Goal: Use online tool/utility: Utilize a website feature to perform a specific function

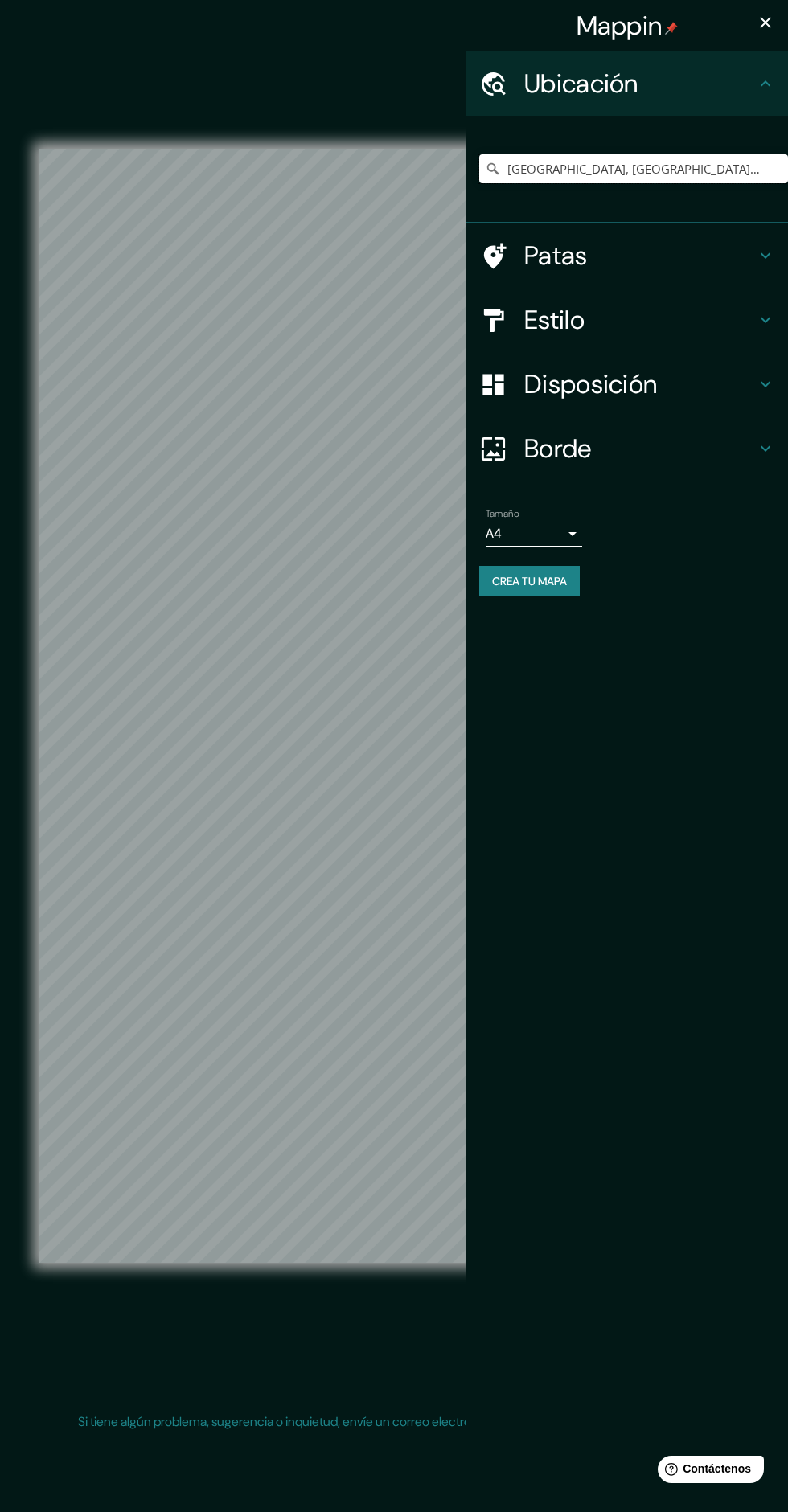
click at [659, 169] on input "[GEOGRAPHIC_DATA], [GEOGRAPHIC_DATA], [GEOGRAPHIC_DATA]" at bounding box center [634, 169] width 309 height 29
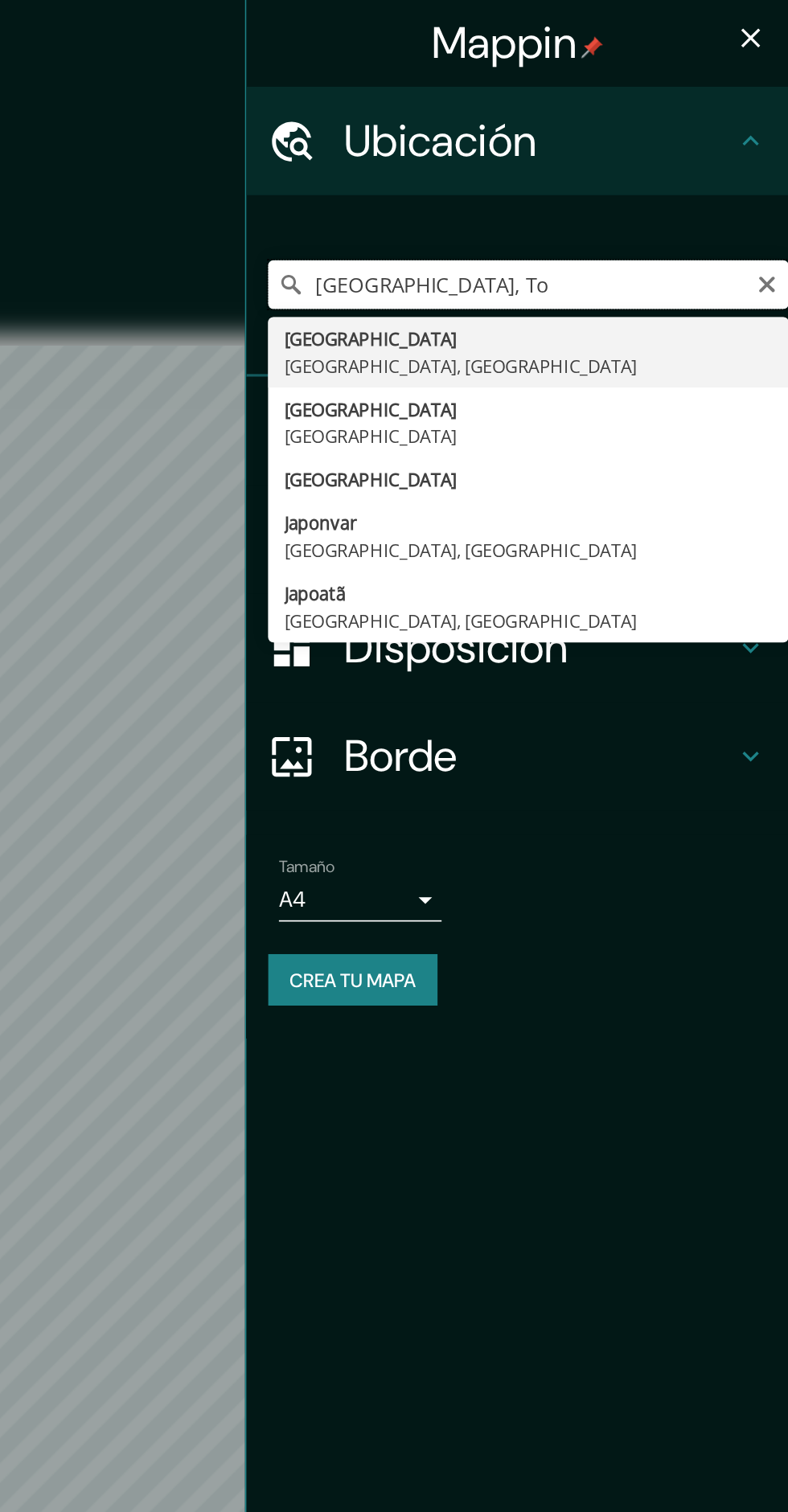
type input "[GEOGRAPHIC_DATA],"
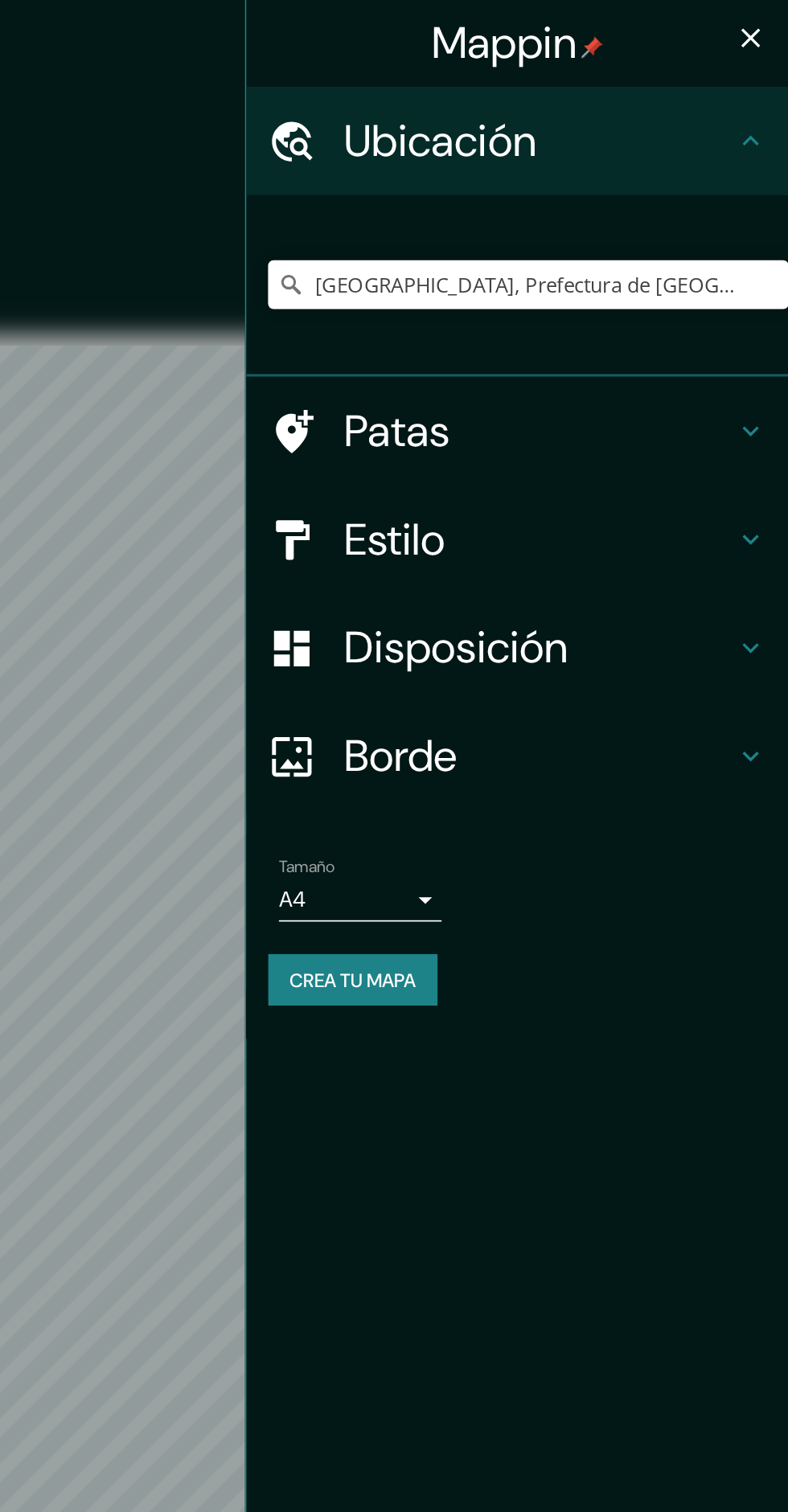
click at [766, 22] on icon "button" at bounding box center [766, 22] width 12 height 12
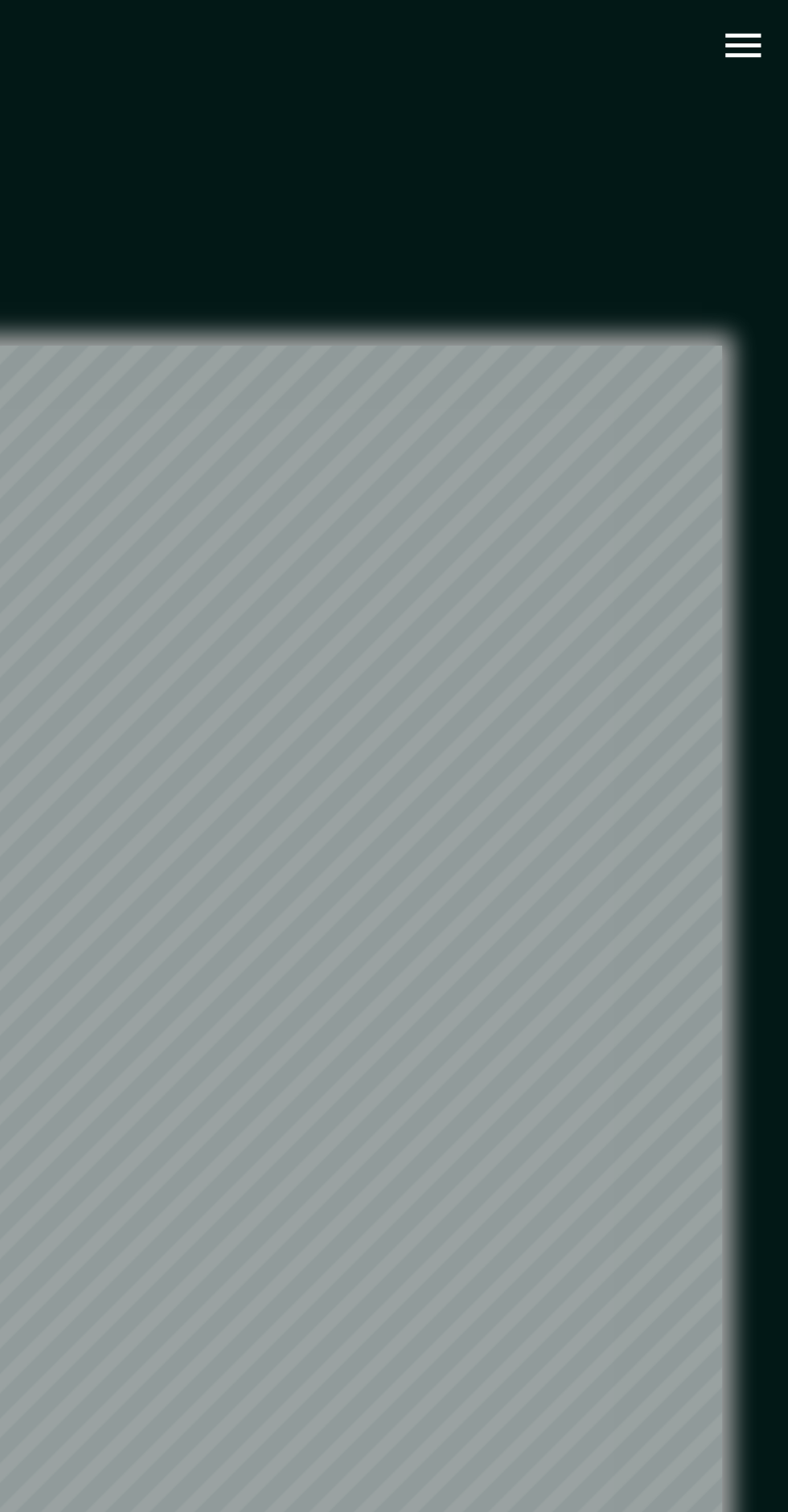
click at [760, 43] on button "button" at bounding box center [761, 27] width 41 height 41
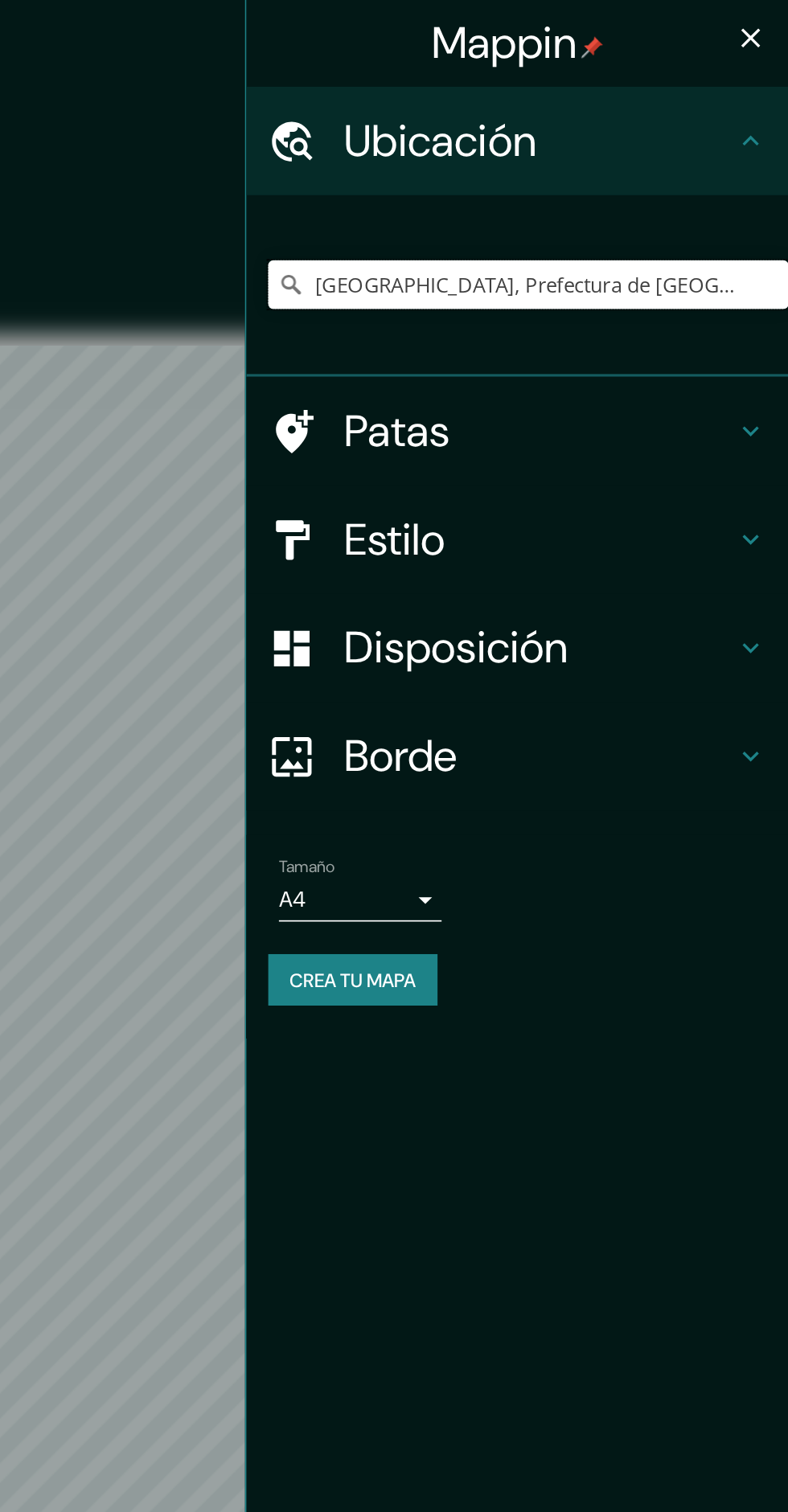
click at [644, 169] on input "[GEOGRAPHIC_DATA], Prefectura de [GEOGRAPHIC_DATA], [GEOGRAPHIC_DATA]" at bounding box center [634, 169] width 309 height 29
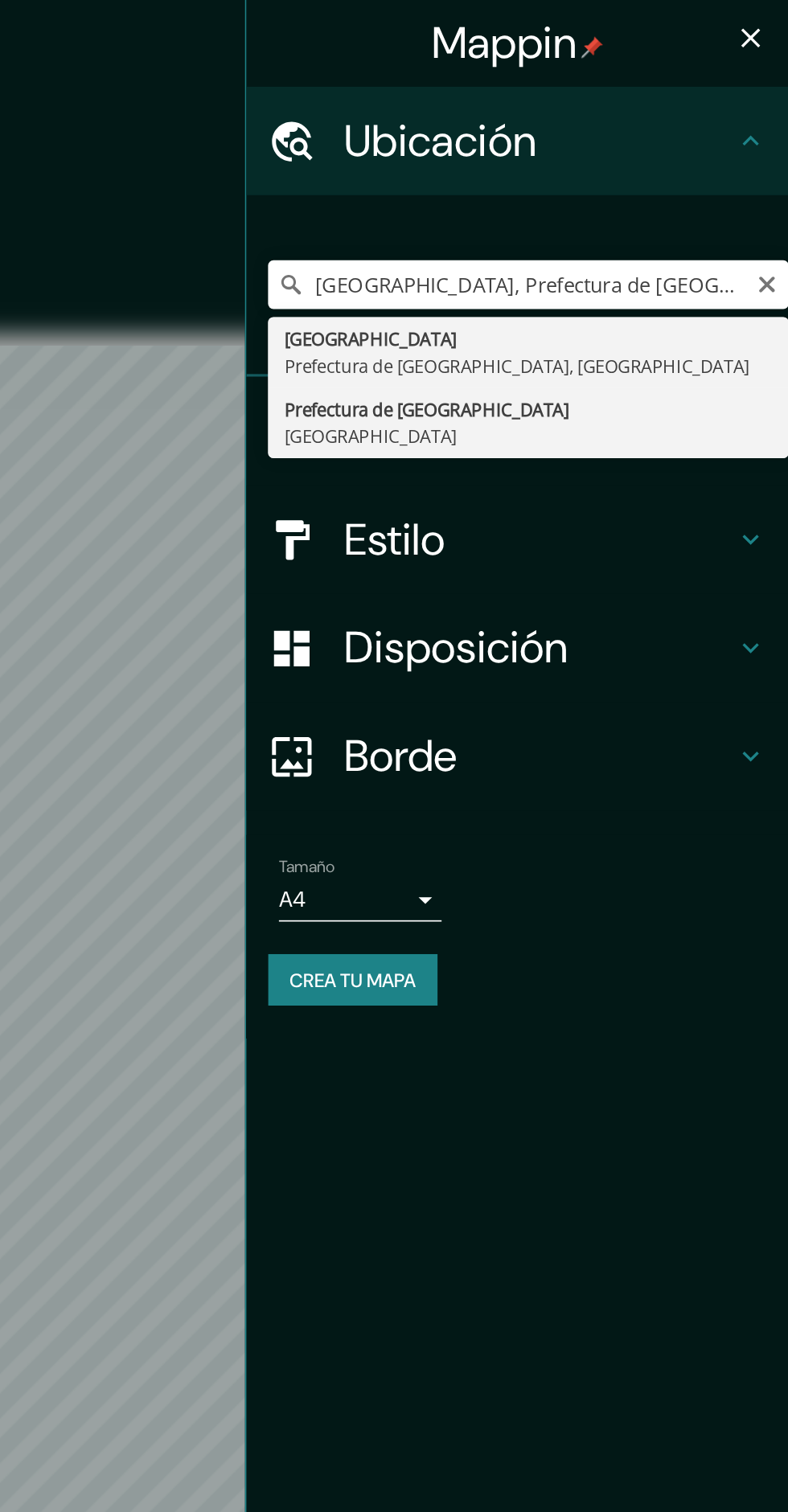
type input "Prefectura de [GEOGRAPHIC_DATA], [GEOGRAPHIC_DATA]"
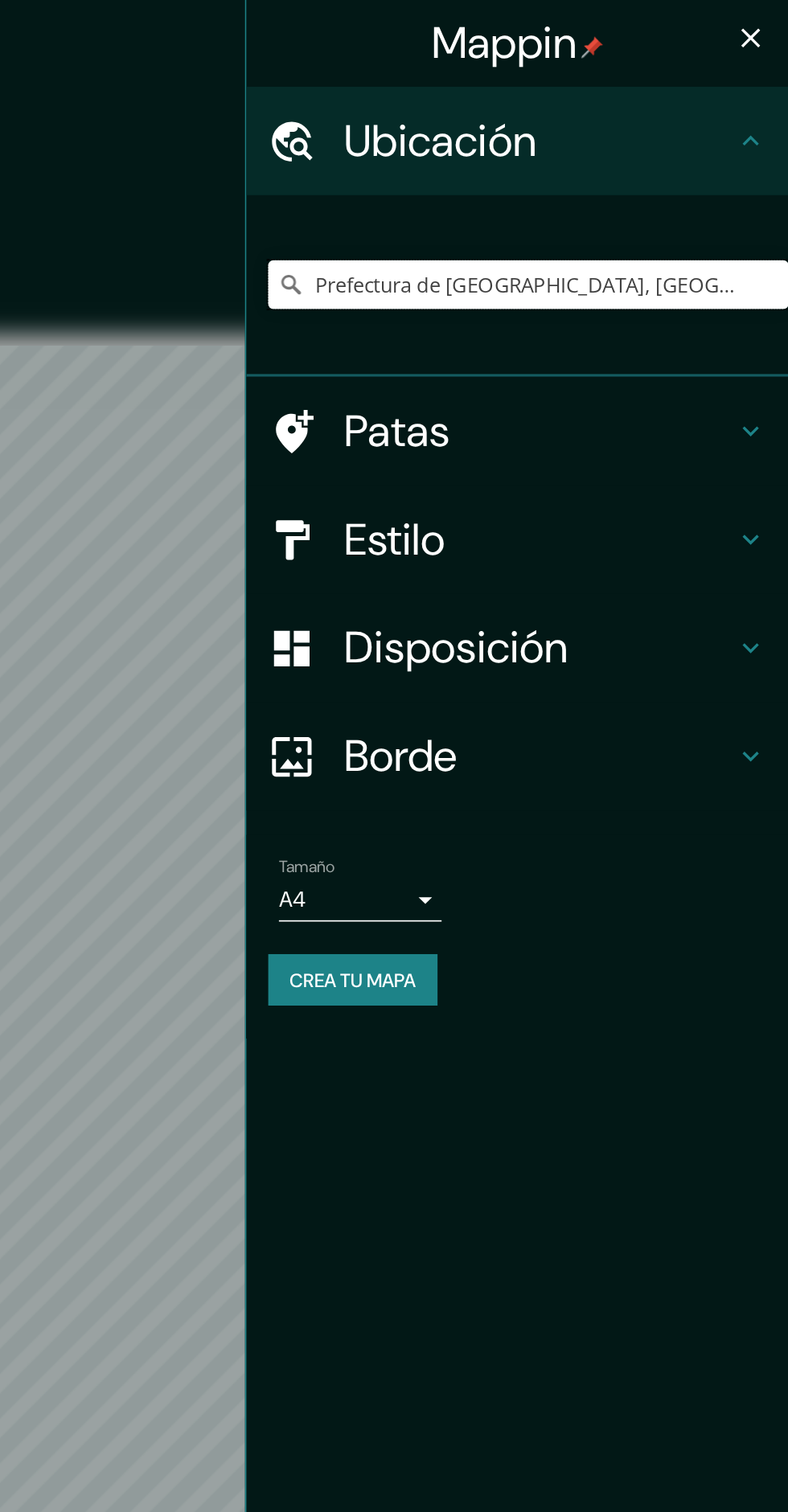
click at [711, 165] on input "Prefectura de [GEOGRAPHIC_DATA], [GEOGRAPHIC_DATA]" at bounding box center [634, 169] width 309 height 29
click at [778, 166] on icon "Claro" at bounding box center [775, 169] width 10 height 10
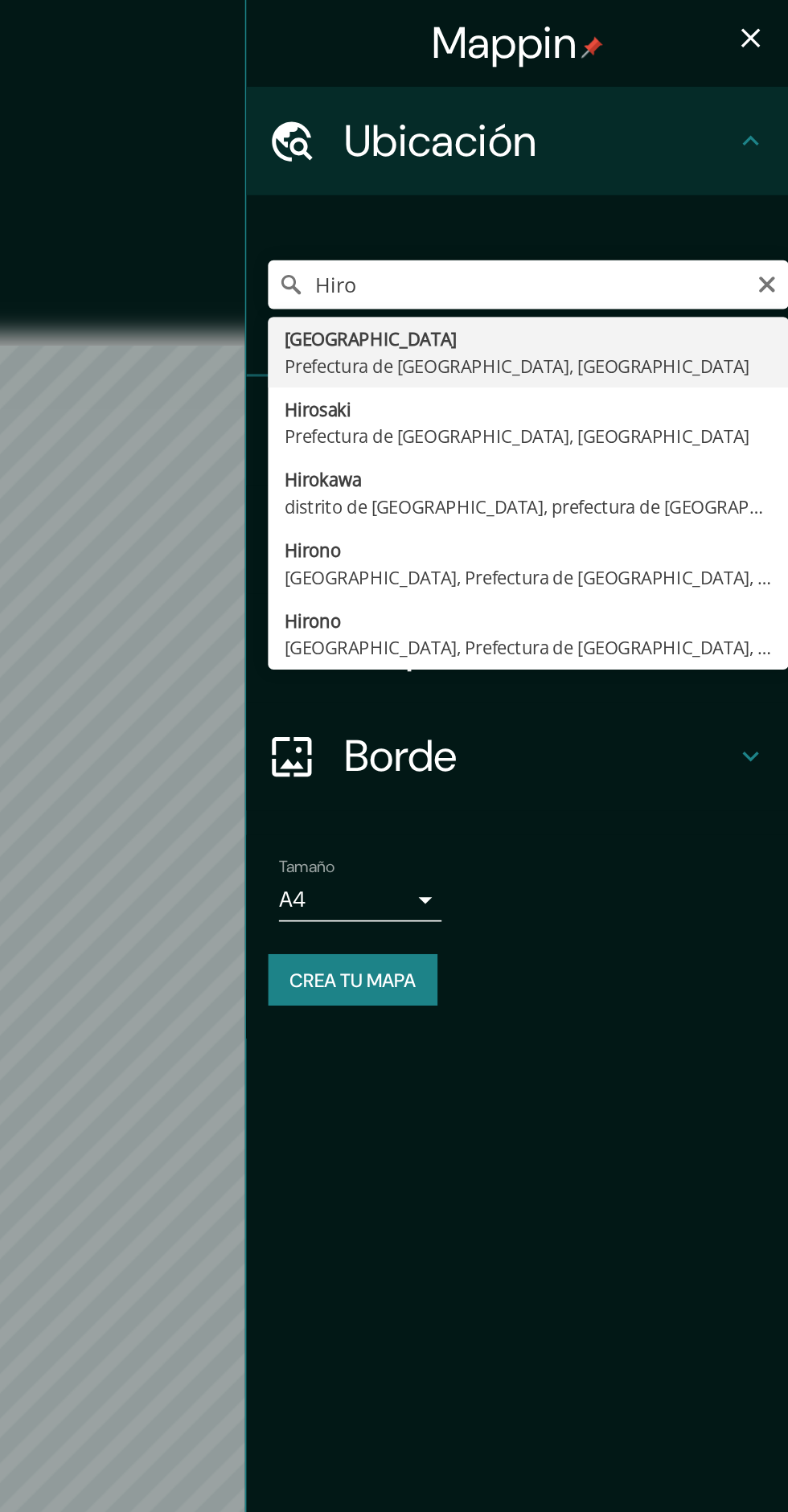
type input "[GEOGRAPHIC_DATA], Prefectura de [GEOGRAPHIC_DATA], [GEOGRAPHIC_DATA]"
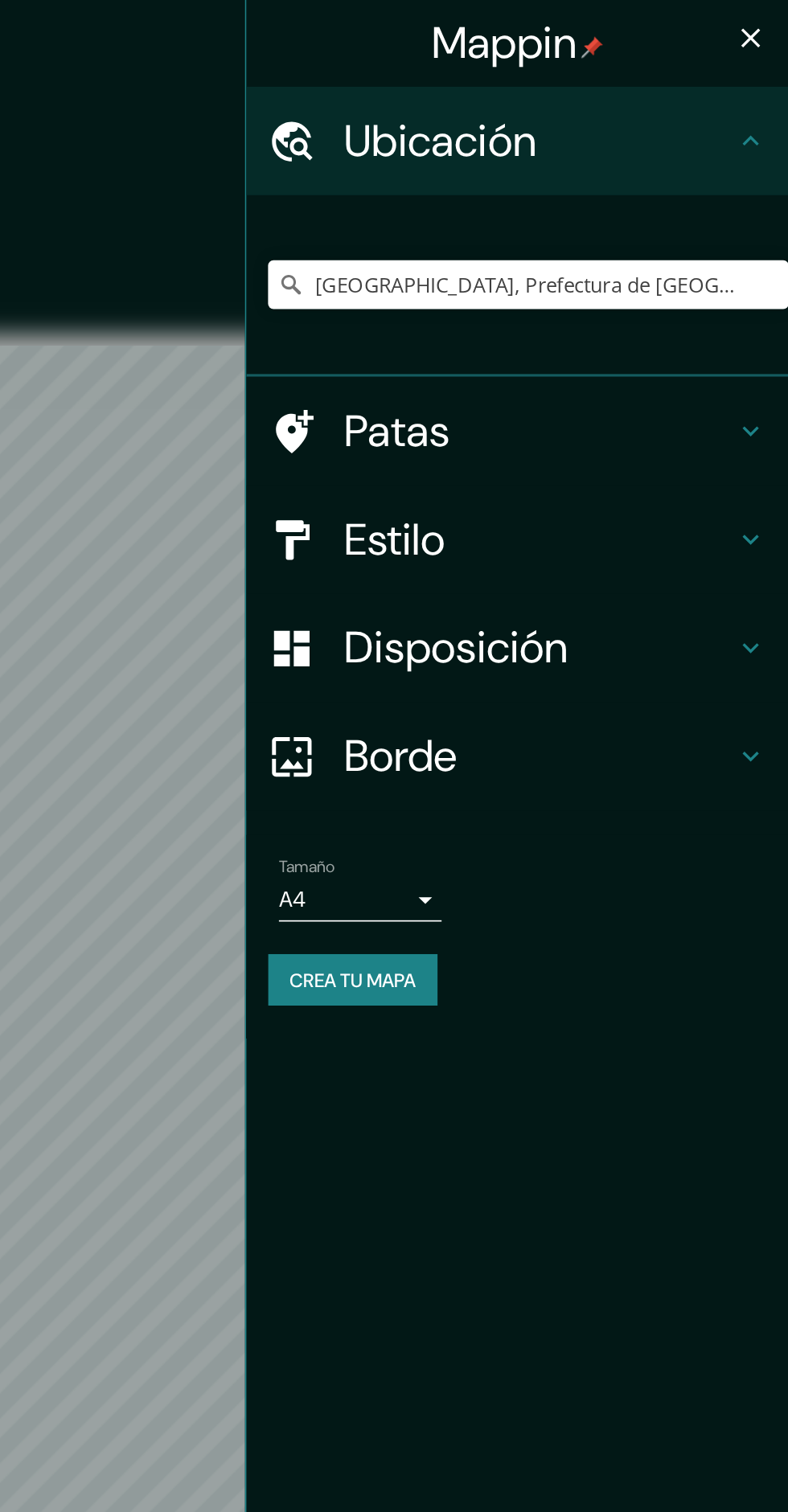
click at [761, 20] on icon "button" at bounding box center [766, 22] width 19 height 19
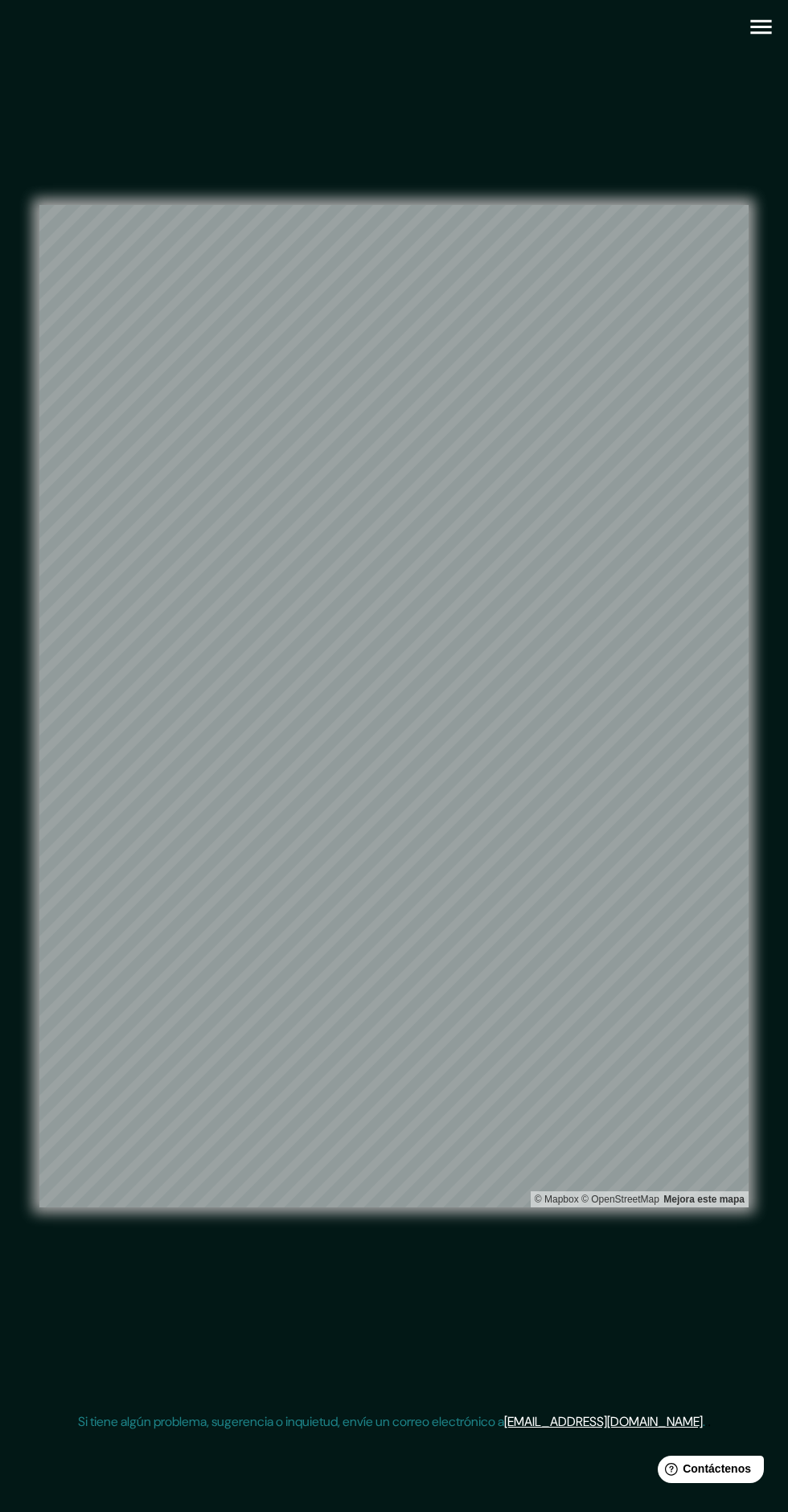
click at [575, 119] on div "© Mapbox © OpenStreetMap Mejora este mapa" at bounding box center [394, 706] width 709 height 1361
click at [672, 200] on div "© Mapbox © OpenStreetMap Mejora este mapa" at bounding box center [394, 706] width 709 height 1361
click at [761, 26] on icon "button" at bounding box center [761, 27] width 21 height 15
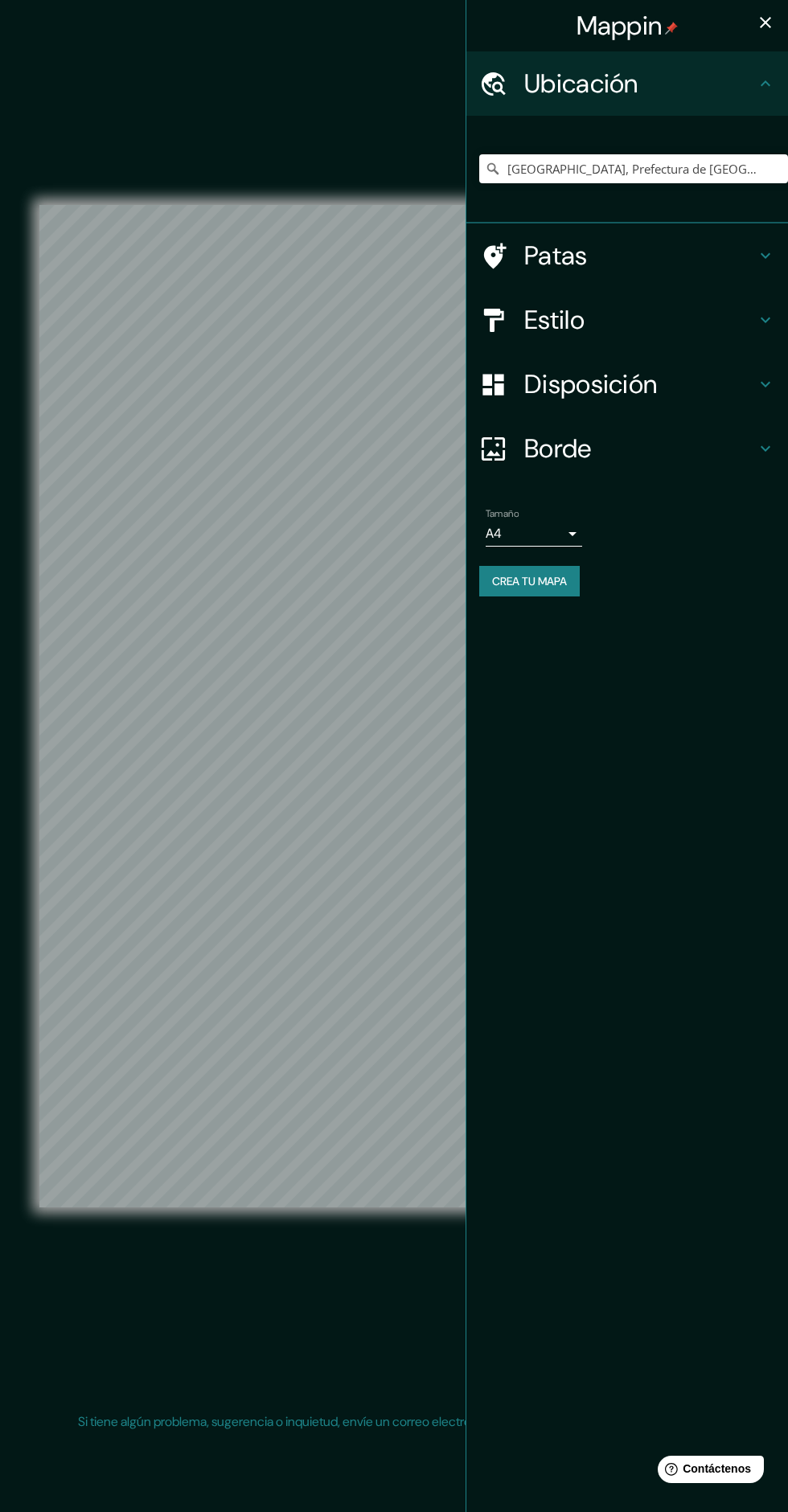
click at [667, 320] on h4 "Estilo" at bounding box center [640, 319] width 232 height 32
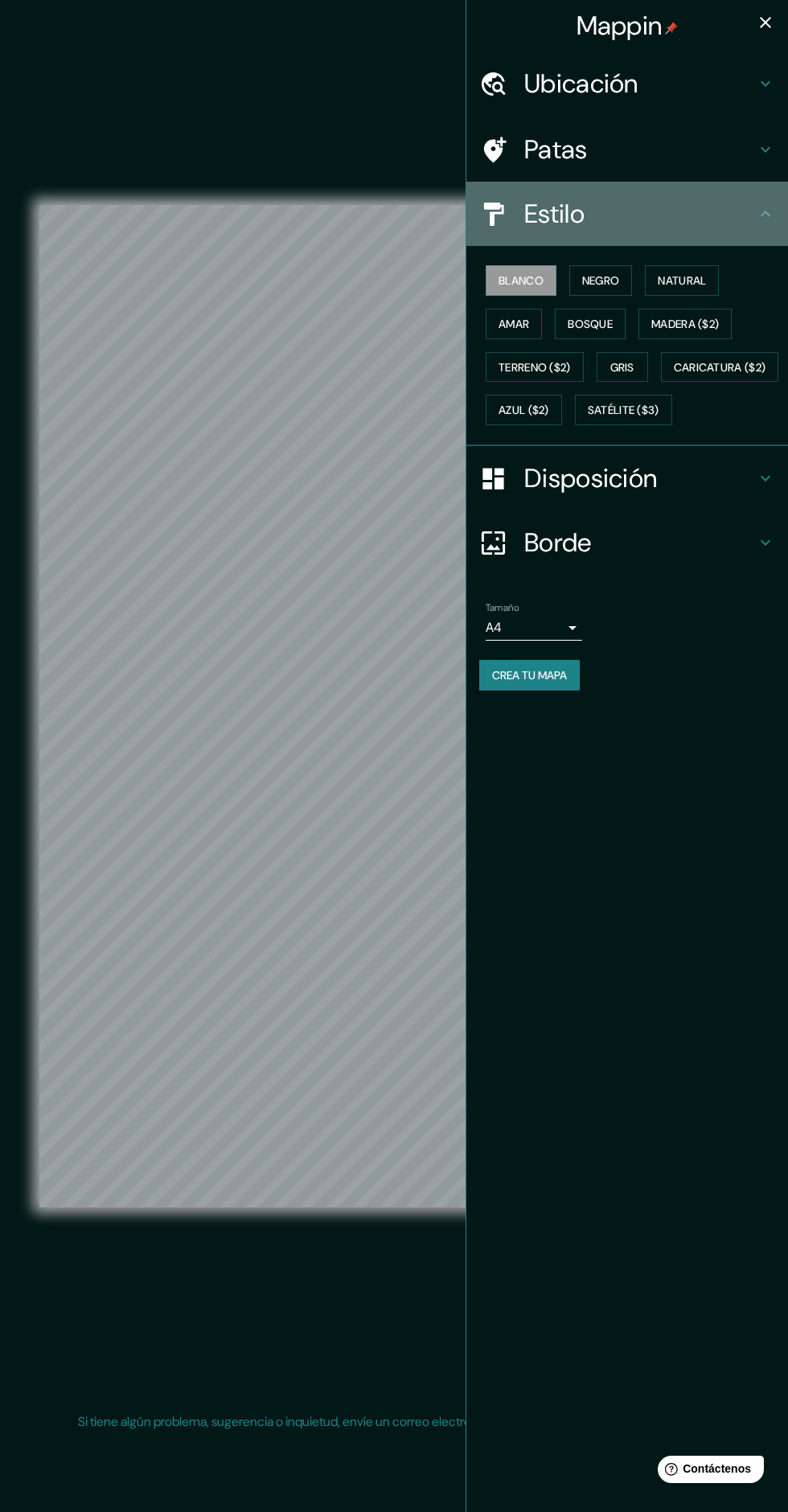
click at [607, 238] on div "Estilo" at bounding box center [627, 213] width 321 height 64
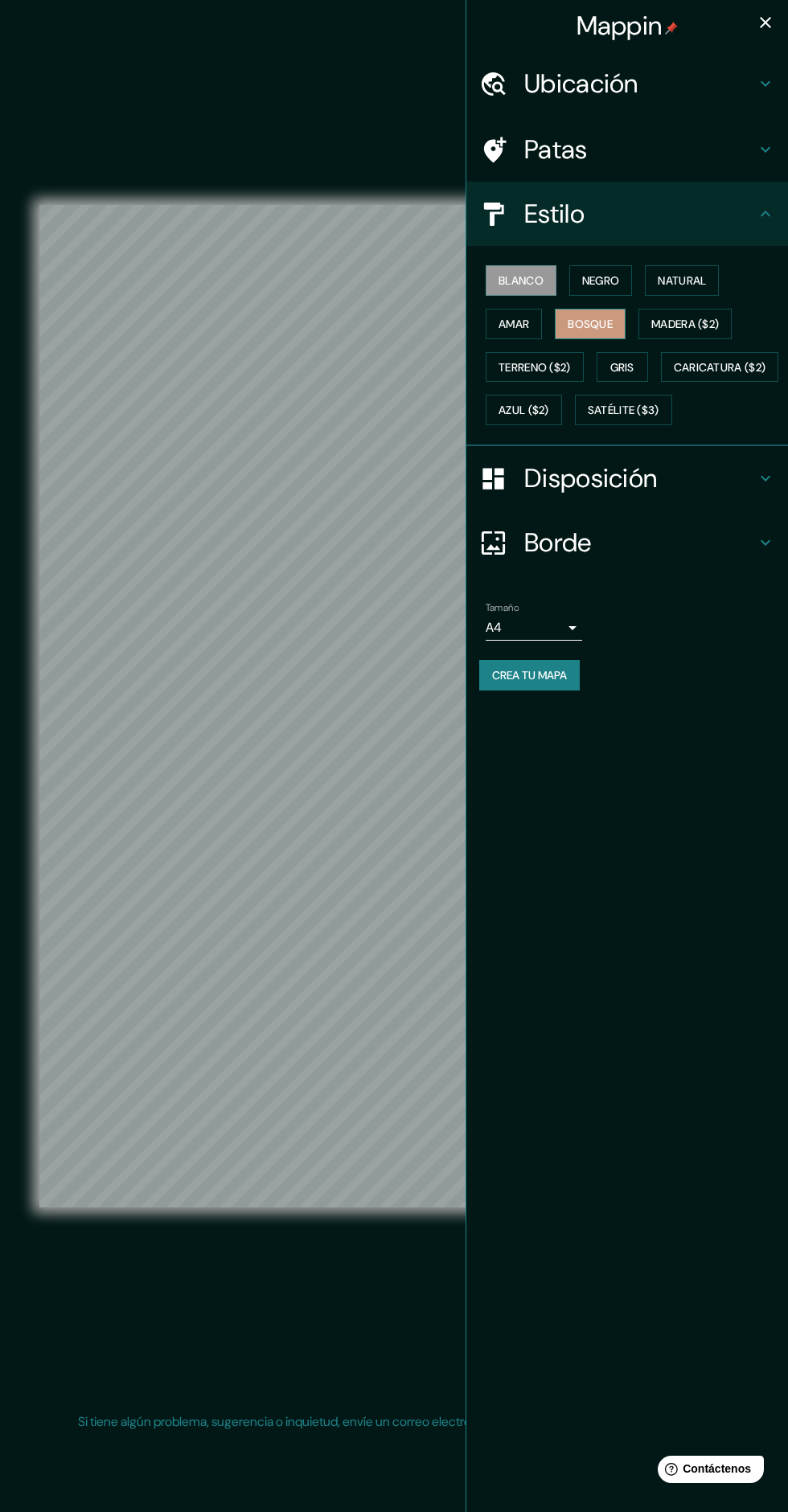
click at [577, 315] on font "Bosque" at bounding box center [590, 324] width 45 height 21
click at [612, 283] on font "Negro" at bounding box center [601, 280] width 38 height 15
click at [597, 282] on font "Negro" at bounding box center [601, 280] width 38 height 15
click at [603, 274] on font "Negro" at bounding box center [601, 280] width 38 height 15
click at [766, 22] on icon "button" at bounding box center [766, 22] width 12 height 12
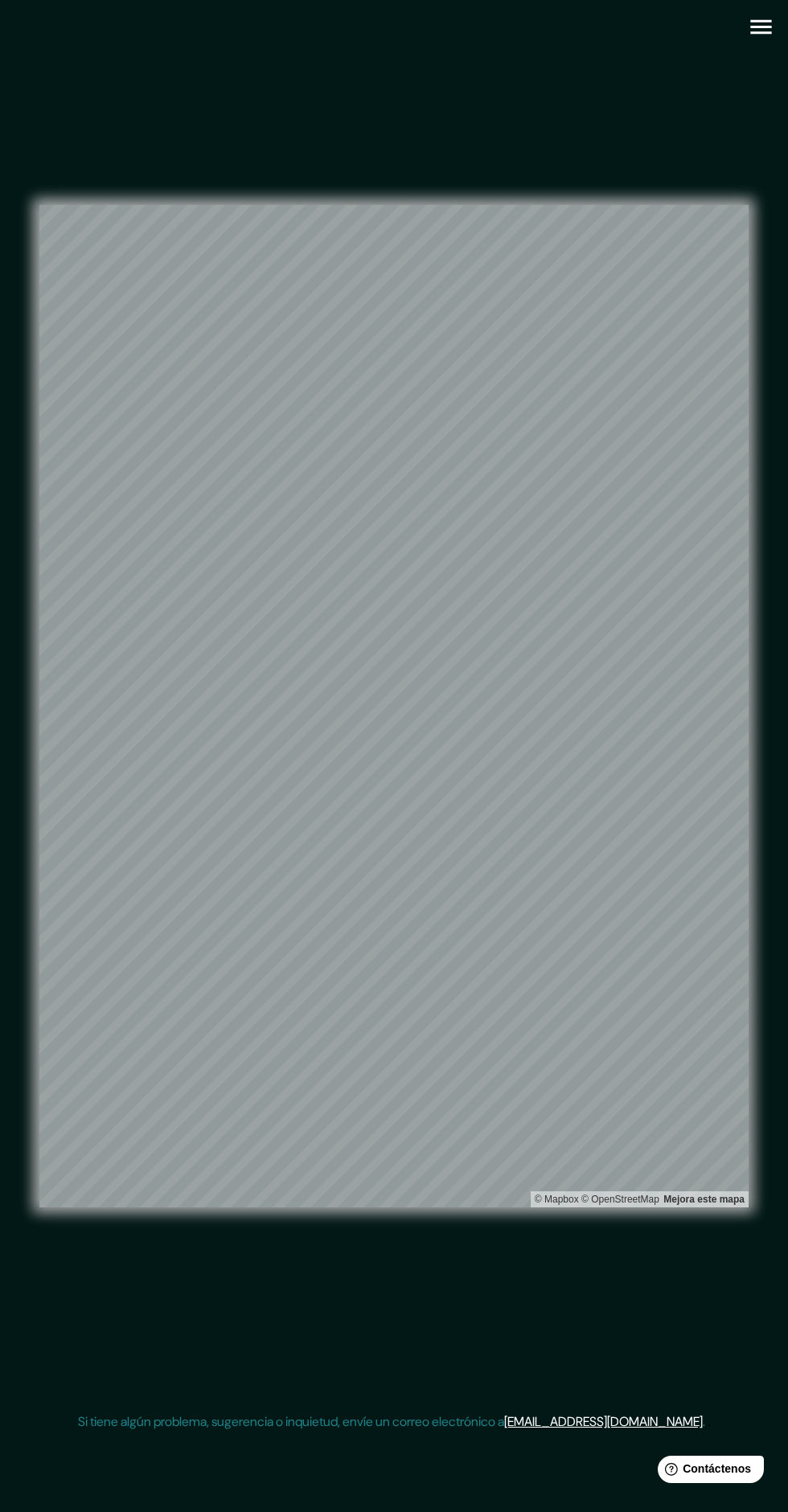
click at [767, 27] on icon "button" at bounding box center [761, 27] width 21 height 15
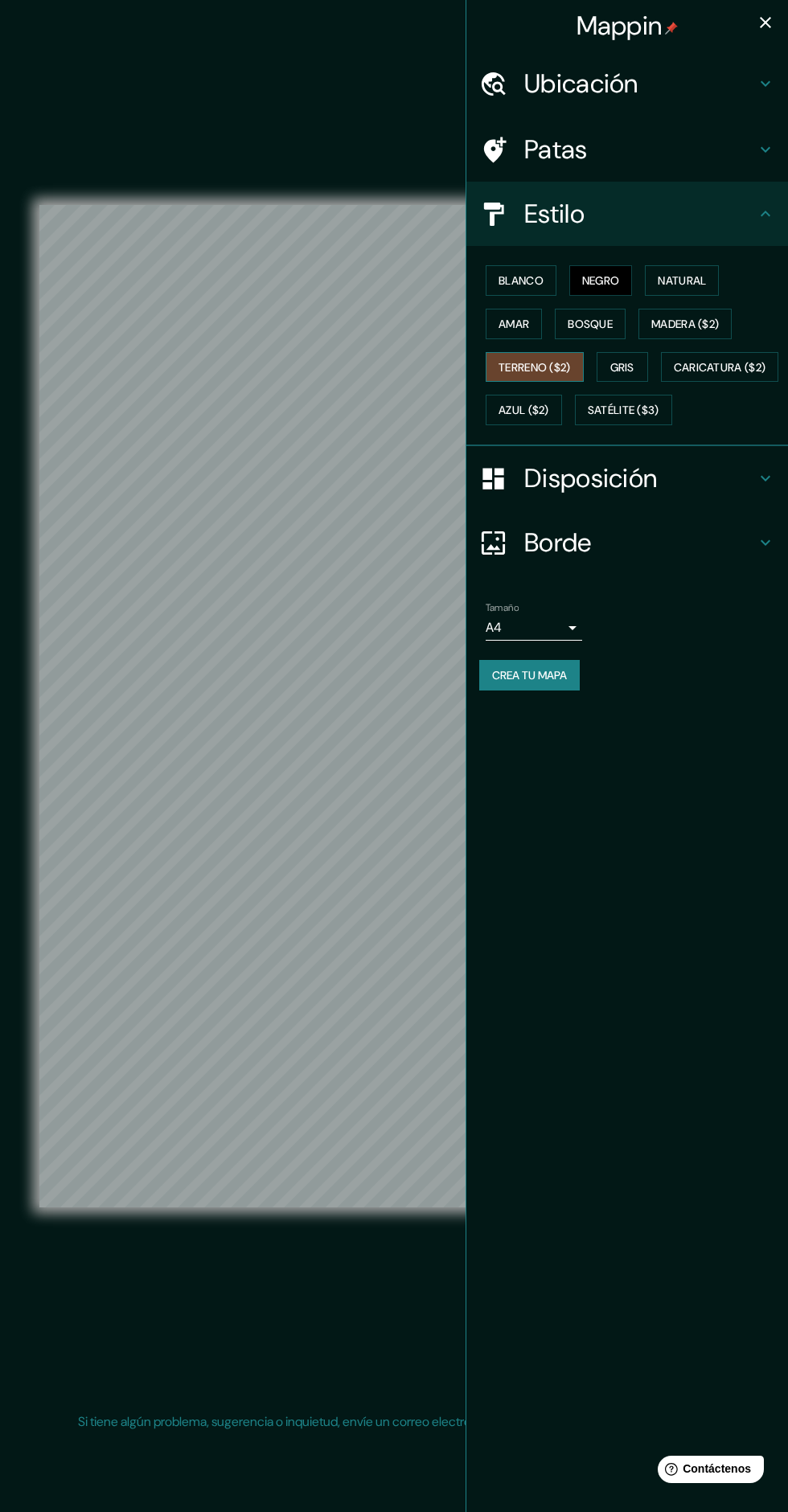
click at [532, 360] on font "Terreno ($2)" at bounding box center [535, 367] width 73 height 15
click at [630, 370] on font "Gris" at bounding box center [622, 367] width 24 height 15
click at [549, 414] on font "Azul ($2)" at bounding box center [524, 410] width 50 height 15
click at [673, 374] on font "Caricatura ($2)" at bounding box center [719, 367] width 92 height 15
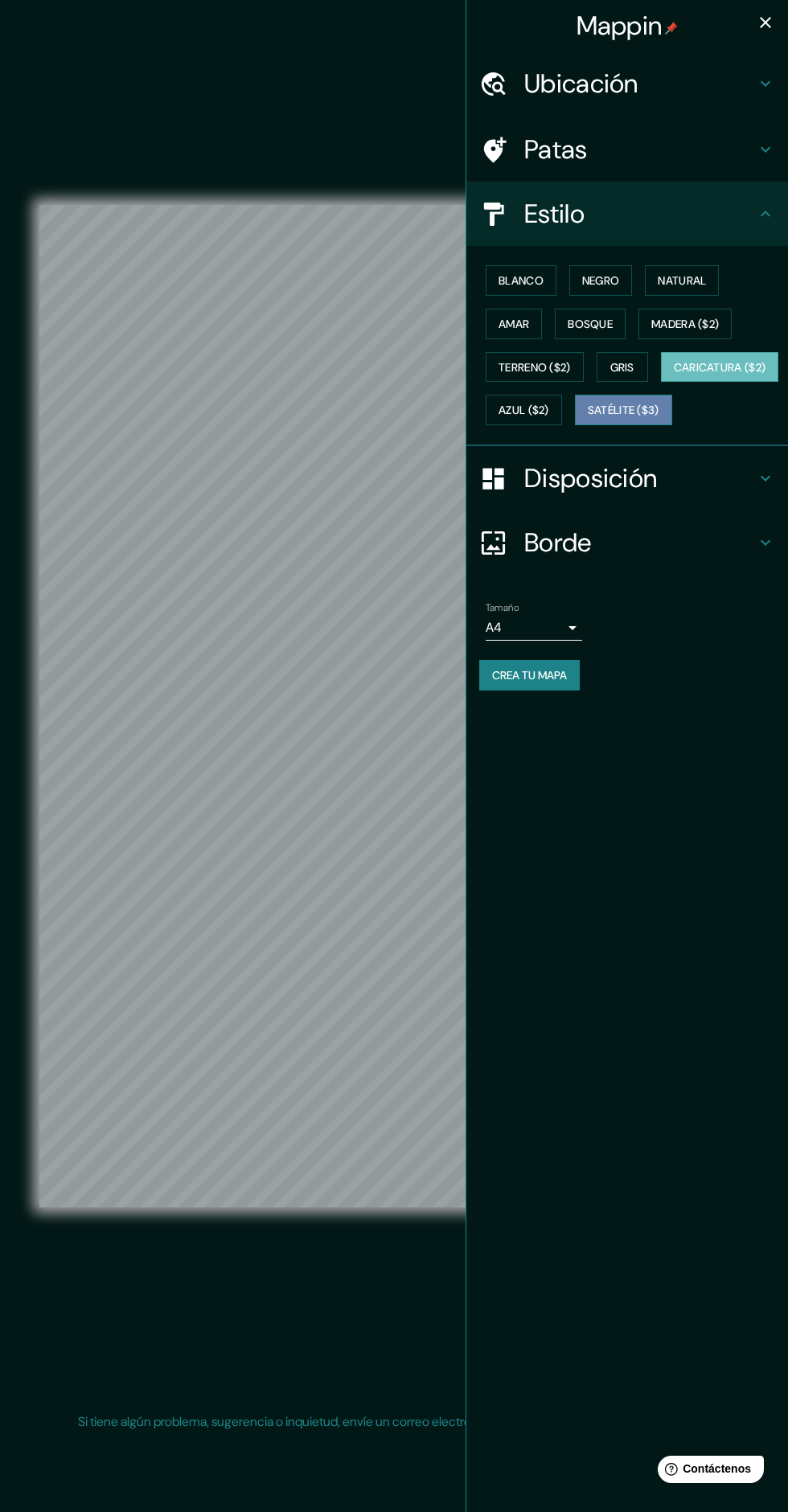
click at [588, 420] on font "Satélite ($3)" at bounding box center [624, 410] width 72 height 21
click at [598, 286] on font "Negro" at bounding box center [601, 280] width 38 height 15
click at [770, 22] on icon "button" at bounding box center [766, 22] width 19 height 19
